Goal: Find specific page/section: Find specific page/section

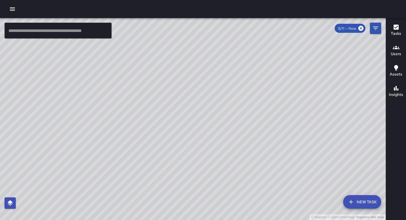
click at [396, 51] on h6 "Users" at bounding box center [396, 54] width 10 height 6
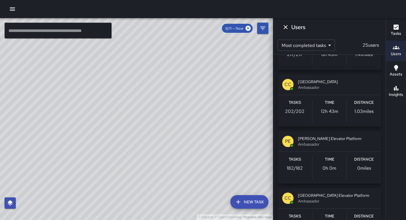
scroll to position [171, 0]
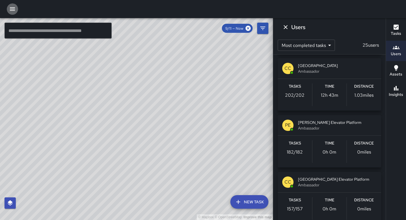
click at [14, 11] on icon "button" at bounding box center [12, 9] width 7 height 7
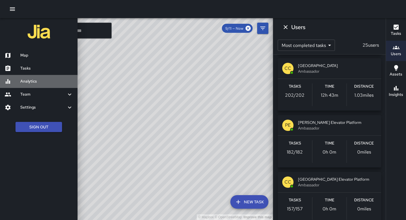
click at [38, 81] on h6 "Analytics" at bounding box center [46, 81] width 53 height 6
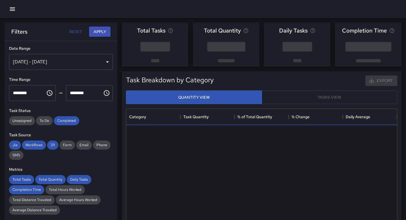
scroll to position [169, 271]
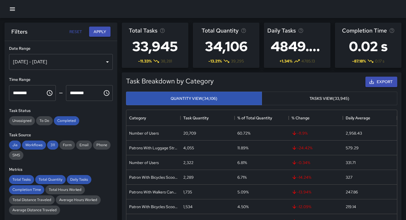
click at [107, 63] on div "[DATE] - [DATE]" at bounding box center [61, 62] width 104 height 16
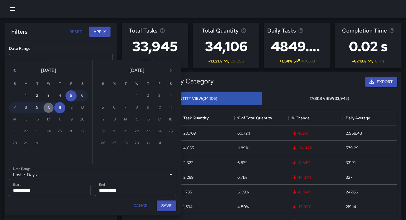
click at [49, 109] on button "10" at bounding box center [48, 107] width 11 height 11
type input "******"
type input "**********"
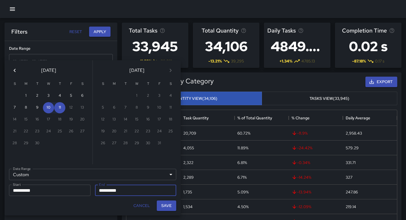
click at [110, 190] on input "**********" at bounding box center [134, 189] width 78 height 11
type input "**********"
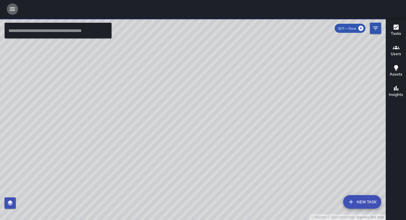
click at [12, 8] on icon "button" at bounding box center [12, 9] width 7 height 7
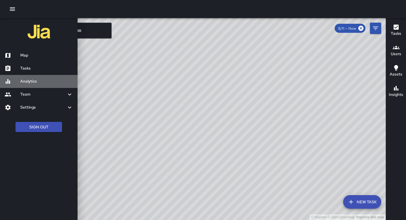
click at [42, 82] on h6 "Analytics" at bounding box center [46, 81] width 53 height 6
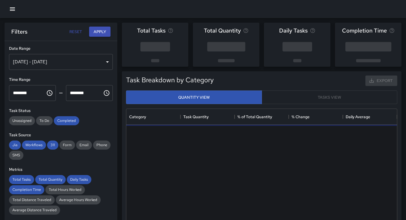
scroll to position [169, 271]
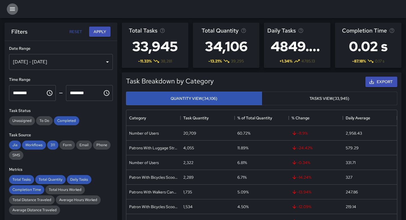
click at [13, 11] on icon "button" at bounding box center [12, 9] width 7 height 7
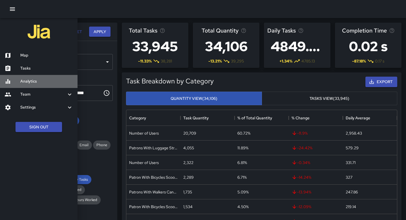
click at [38, 82] on h6 "Analytics" at bounding box center [46, 81] width 53 height 6
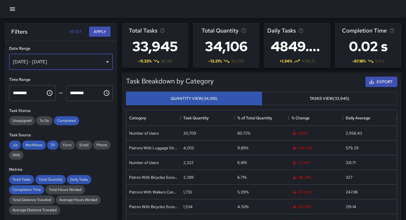
click at [109, 61] on div "[DATE] - [DATE]" at bounding box center [61, 62] width 104 height 16
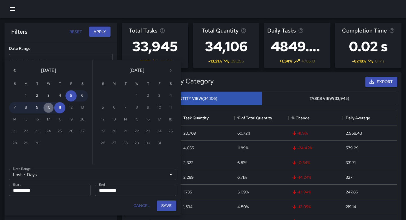
click at [49, 108] on button "10" at bounding box center [48, 107] width 11 height 11
type input "******"
type input "**********"
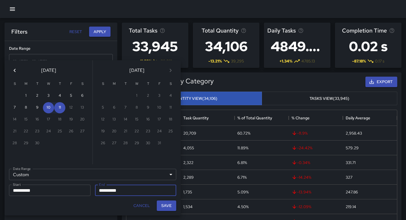
click at [110, 190] on input "**********" at bounding box center [134, 189] width 78 height 11
type input "**********"
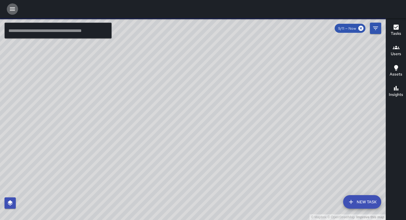
click at [13, 11] on icon "button" at bounding box center [12, 9] width 7 height 7
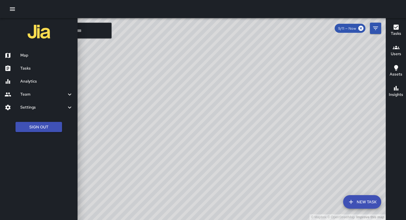
click at [25, 80] on h6 "Analytics" at bounding box center [46, 81] width 53 height 6
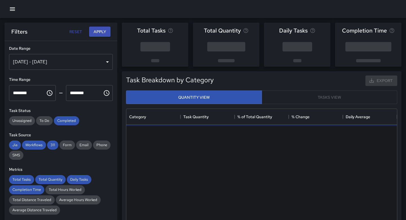
scroll to position [169, 271]
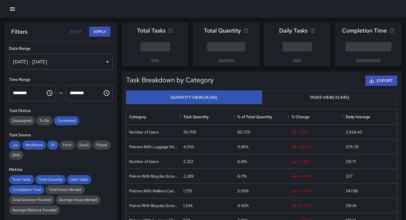
click at [108, 60] on div "[DATE] - [DATE]" at bounding box center [61, 62] width 104 height 16
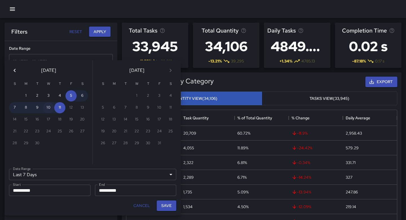
click at [49, 108] on button "10" at bounding box center [48, 107] width 11 height 11
type input "******"
type input "**********"
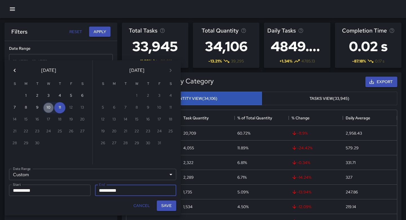
click at [49, 108] on button "10" at bounding box center [48, 107] width 11 height 11
type input "**********"
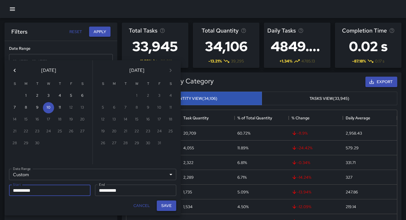
click at [166, 206] on button "Save" at bounding box center [166, 205] width 19 height 10
type input "**********"
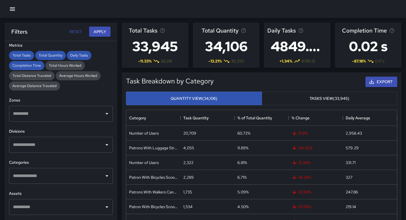
scroll to position [128, 0]
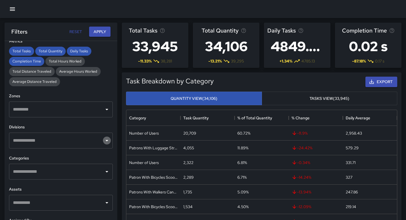
click at [107, 140] on icon "Open" at bounding box center [107, 140] width 3 height 1
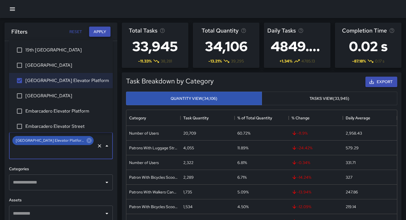
click at [101, 30] on button "Apply" at bounding box center [99, 32] width 21 height 10
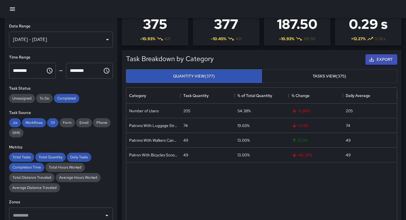
scroll to position [0, 0]
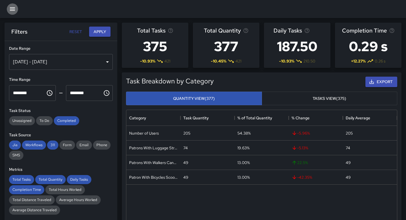
click at [12, 9] on icon "button" at bounding box center [12, 8] width 5 height 3
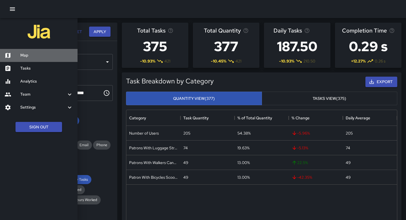
click at [30, 56] on h6 "Map" at bounding box center [46, 55] width 53 height 6
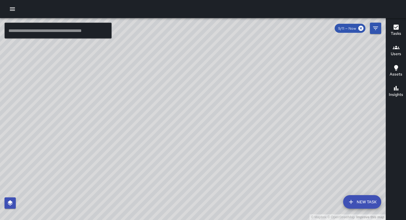
click at [399, 51] on icon "button" at bounding box center [396, 47] width 7 height 7
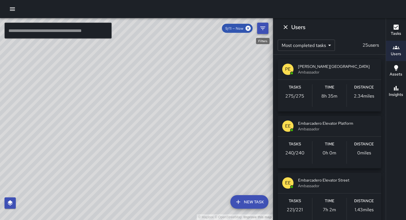
click at [264, 28] on icon "Filters" at bounding box center [262, 28] width 5 height 3
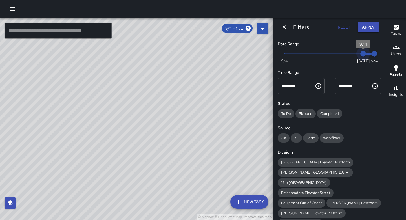
type input "*"
drag, startPoint x: 364, startPoint y: 54, endPoint x: 355, endPoint y: 54, distance: 8.8
click at [355, 54] on span "9/10" at bounding box center [352, 54] width 6 height 6
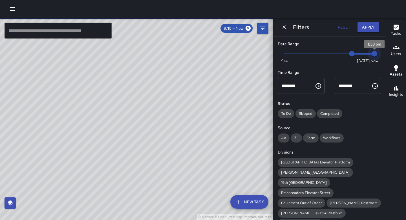
type input "*"
drag, startPoint x: 375, startPoint y: 54, endPoint x: 358, endPoint y: 56, distance: 16.7
click at [361, 56] on span "9/11" at bounding box center [364, 54] width 6 height 6
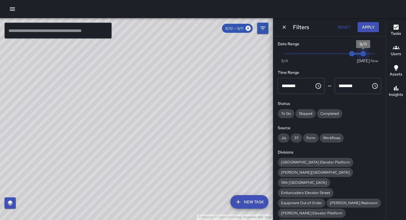
drag, startPoint x: 362, startPoint y: 54, endPoint x: 355, endPoint y: 55, distance: 7.1
click at [355, 55] on span "Now Today 9/4 9/10 9/11" at bounding box center [330, 53] width 90 height 8
drag, startPoint x: 364, startPoint y: 55, endPoint x: 358, endPoint y: 55, distance: 6.5
click at [361, 55] on span "9/11" at bounding box center [364, 54] width 6 height 6
click at [320, 86] on icon "Choose time, selected time is 12:00 AM" at bounding box center [318, 85] width 7 height 7
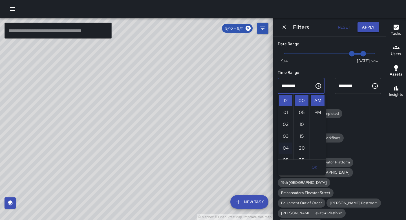
scroll to position [15, 0]
click at [287, 143] on li "05" at bounding box center [286, 144] width 14 height 11
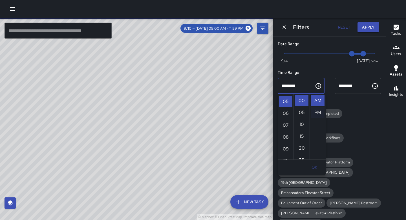
scroll to position [59, 0]
click at [369, 27] on button "Apply" at bounding box center [368, 27] width 21 height 10
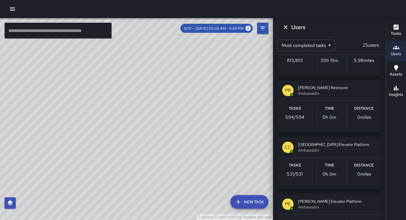
scroll to position [0, 0]
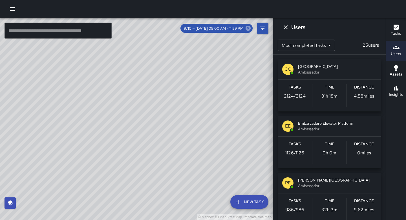
click at [248, 29] on icon at bounding box center [248, 28] width 5 height 5
type input "********"
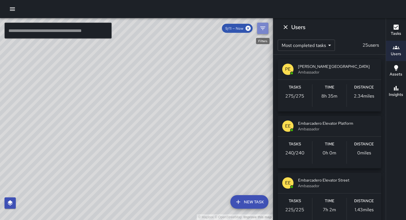
click at [264, 30] on icon "Filters" at bounding box center [263, 28] width 7 height 7
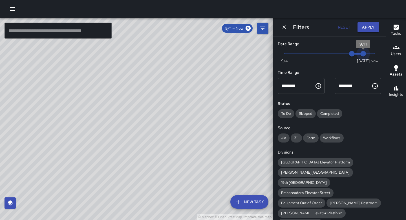
drag, startPoint x: 363, startPoint y: 53, endPoint x: 350, endPoint y: 56, distance: 13.6
click at [350, 56] on span "Now Today 9/4 9/10 9/11" at bounding box center [330, 53] width 90 height 8
click at [236, 27] on span "9/11 — Now" at bounding box center [234, 28] width 25 height 5
click at [363, 55] on span "9/11" at bounding box center [364, 54] width 6 height 6
type input "*"
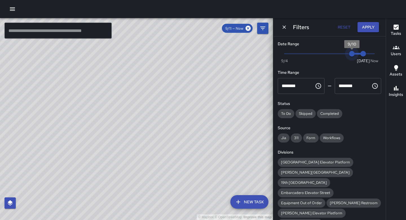
drag, startPoint x: 352, startPoint y: 54, endPoint x: 348, endPoint y: 54, distance: 3.7
click at [349, 54] on span "9/10" at bounding box center [352, 54] width 6 height 6
click at [237, 28] on span "9/10 — 9/11" at bounding box center [234, 28] width 25 height 5
click at [244, 30] on span "9/10 — 9/11" at bounding box center [234, 28] width 25 height 5
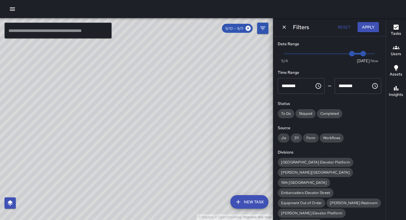
click at [241, 30] on span "9/10 — 9/11" at bounding box center [234, 28] width 25 height 5
click at [318, 86] on icon "Choose time, selected time is 12:00 AM" at bounding box center [318, 85] width 7 height 7
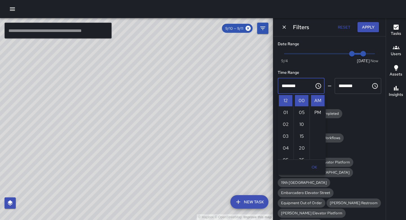
click at [318, 86] on icon "Choose time, selected time is 12:00 AM" at bounding box center [318, 85] width 7 height 7
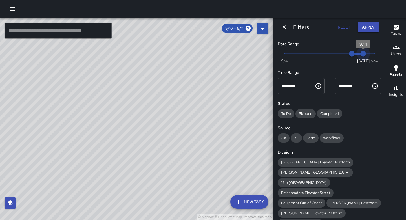
type input "*"
drag, startPoint x: 364, startPoint y: 55, endPoint x: 382, endPoint y: 54, distance: 18.4
click at [382, 54] on div "Date Range Now Today 9/4 9/10 1:36 pm Time Range ******** ​ ******** ​ Status T…" at bounding box center [329, 127] width 113 height 183
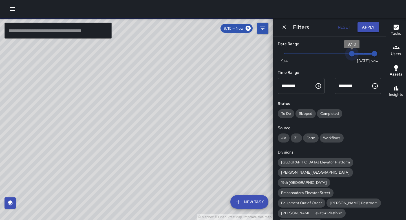
type input "*"
drag, startPoint x: 352, startPoint y: 53, endPoint x: 361, endPoint y: 54, distance: 9.0
click at [361, 54] on span "9/11" at bounding box center [364, 54] width 6 height 6
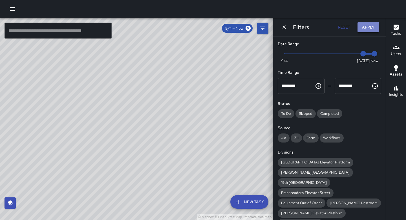
click at [369, 28] on button "Apply" at bounding box center [368, 27] width 21 height 10
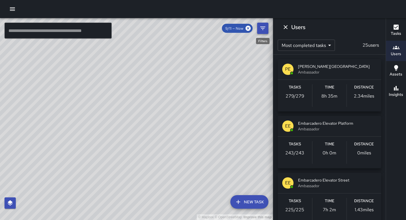
click at [262, 30] on icon "Filters" at bounding box center [263, 28] width 7 height 7
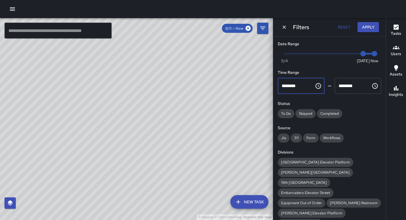
drag, startPoint x: 303, startPoint y: 87, endPoint x: 277, endPoint y: 84, distance: 26.6
click at [277, 85] on div "******** ​" at bounding box center [301, 86] width 49 height 18
click at [319, 88] on icon "Choose time, selected time is 12:00 AM" at bounding box center [319, 86] width 6 height 6
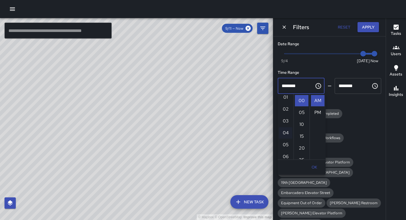
scroll to position [18, 0]
click at [286, 143] on li "05" at bounding box center [286, 141] width 14 height 11
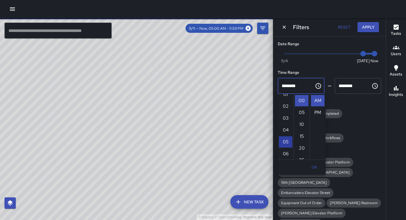
type input "********"
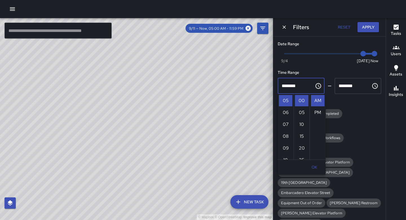
click at [334, 56] on span "Now Today 9/4 9/11 1:36 pm" at bounding box center [330, 53] width 90 height 8
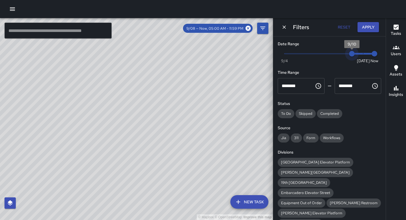
type input "*"
drag, startPoint x: 332, startPoint y: 53, endPoint x: 364, endPoint y: 52, distance: 32.5
click at [364, 52] on span "9/11" at bounding box center [364, 54] width 6 height 6
click at [366, 27] on button "Apply" at bounding box center [368, 27] width 21 height 10
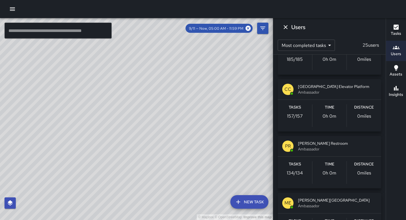
scroll to position [260, 0]
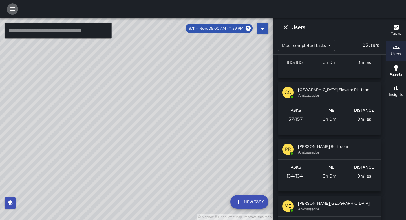
click at [14, 11] on icon "button" at bounding box center [12, 9] width 7 height 7
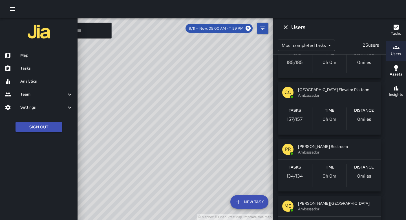
click at [37, 80] on h6 "Analytics" at bounding box center [46, 81] width 53 height 6
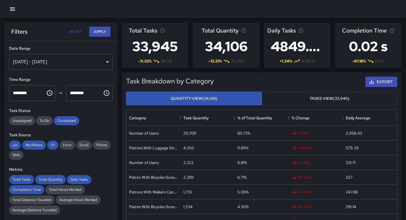
scroll to position [169, 271]
click at [78, 63] on div "[DATE] - [DATE]" at bounding box center [61, 62] width 104 height 16
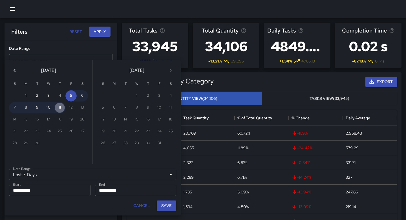
click at [59, 111] on button "11" at bounding box center [59, 107] width 11 height 11
type input "******"
type input "**********"
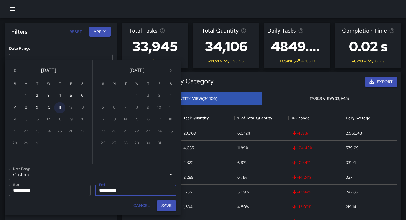
click at [59, 111] on button "11" at bounding box center [59, 107] width 11 height 11
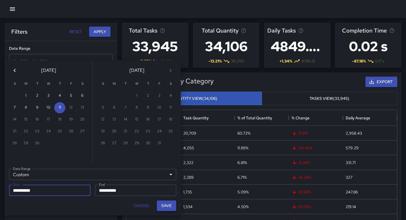
click at [164, 205] on button "Save" at bounding box center [166, 205] width 19 height 10
type input "**********"
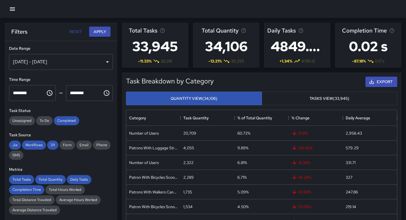
click at [13, 9] on icon "button" at bounding box center [12, 8] width 5 height 3
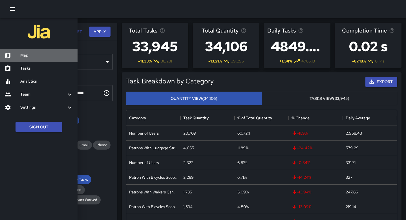
click at [26, 53] on h6 "Map" at bounding box center [46, 55] width 53 height 6
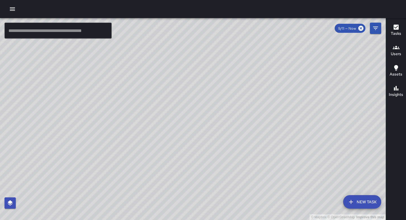
click at [400, 47] on div "Users" at bounding box center [396, 50] width 10 height 13
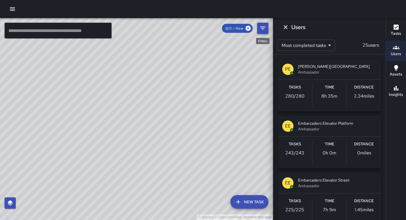
click at [264, 30] on icon "Filters" at bounding box center [263, 28] width 7 height 7
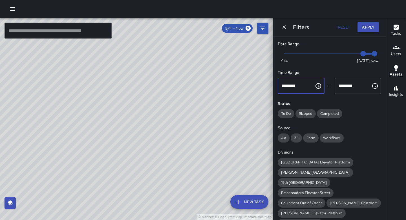
click at [308, 84] on input "********" at bounding box center [294, 86] width 33 height 16
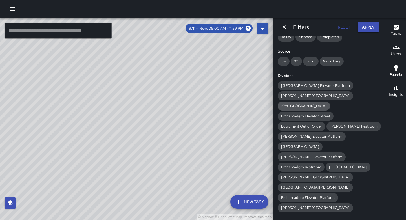
scroll to position [75, 0]
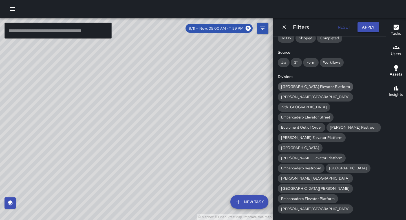
type input "********"
click at [315, 87] on span "[GEOGRAPHIC_DATA] Elevator Platform" at bounding box center [316, 86] width 76 height 5
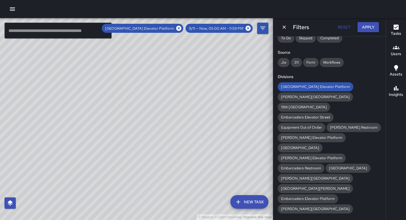
click at [365, 27] on button "Apply" at bounding box center [368, 27] width 21 height 10
